Goal: Complete application form

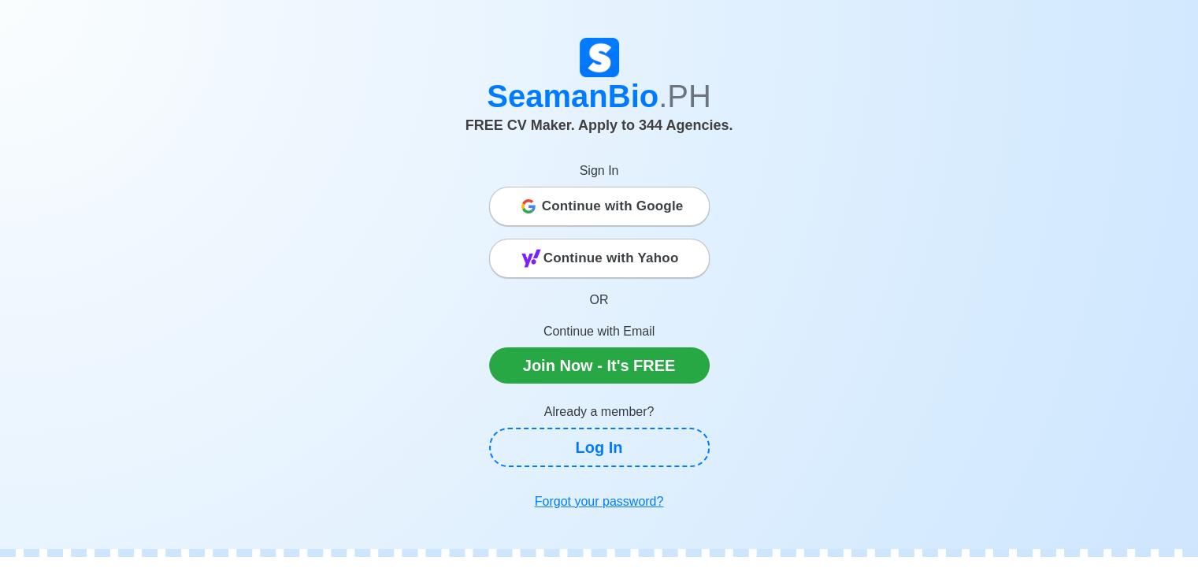
click at [627, 209] on span "Continue with Google" at bounding box center [613, 206] width 142 height 31
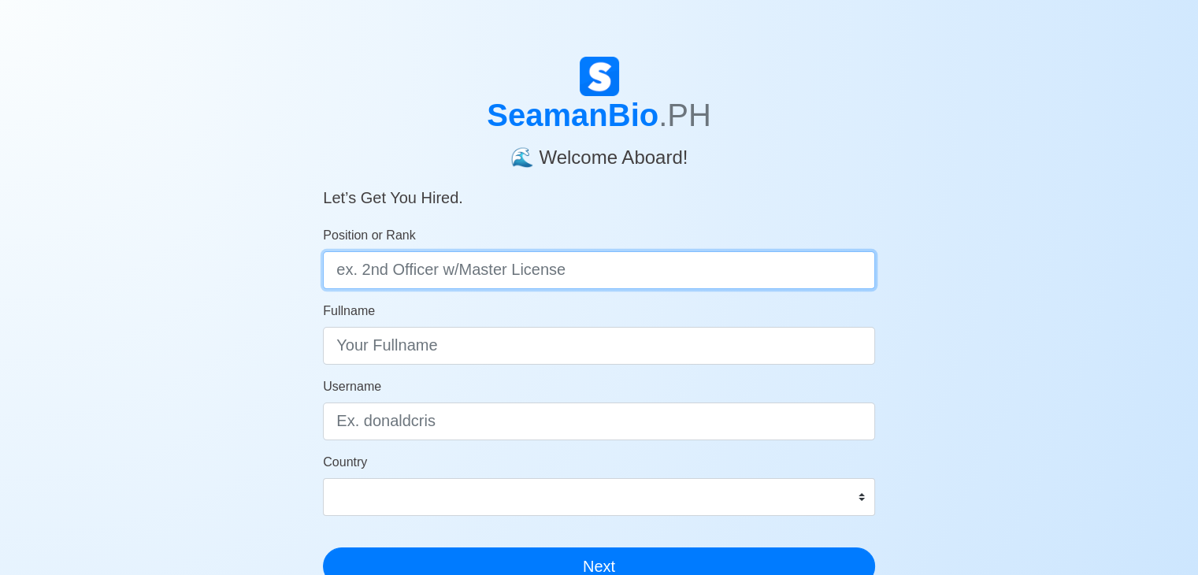
click at [554, 271] on input "Position or Rank" at bounding box center [599, 270] width 552 height 38
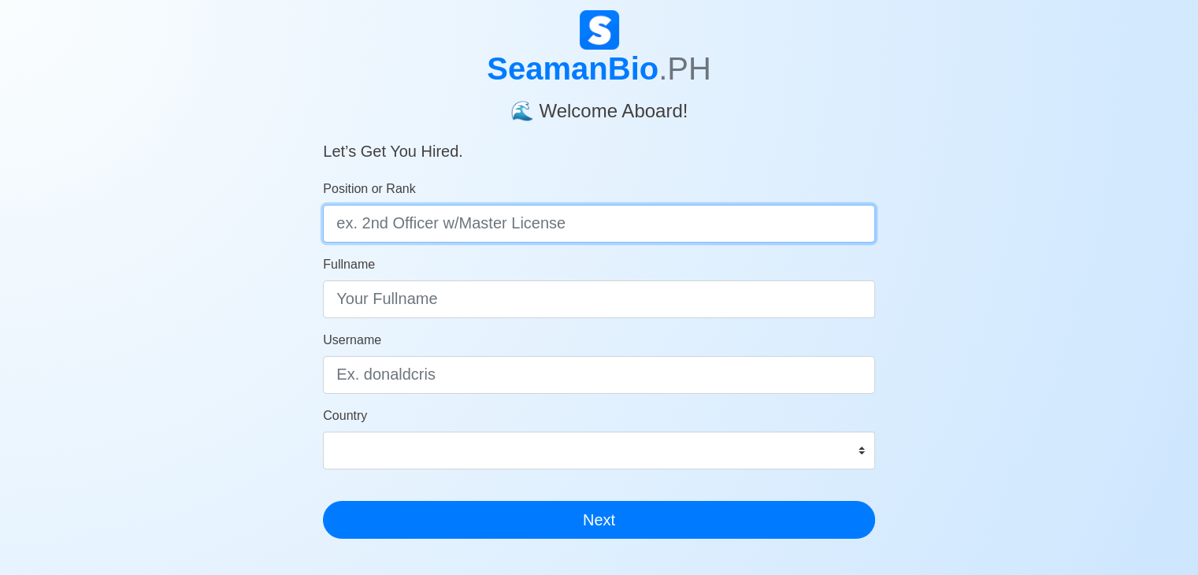
scroll to position [34, 0]
